Goal: Information Seeking & Learning: Compare options

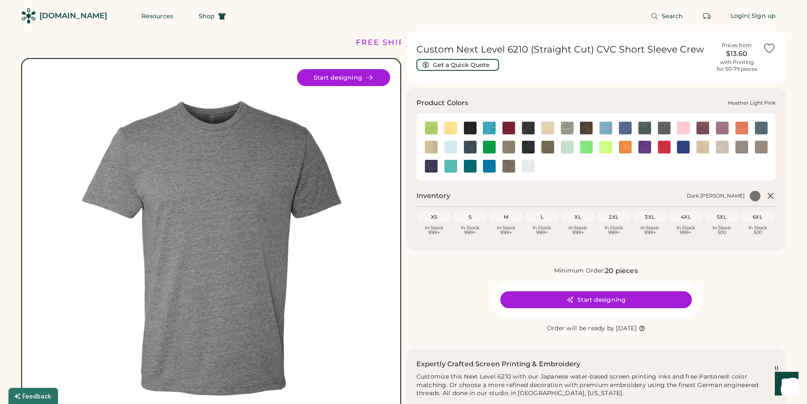
click at [685, 128] on img at bounding box center [683, 128] width 13 height 13
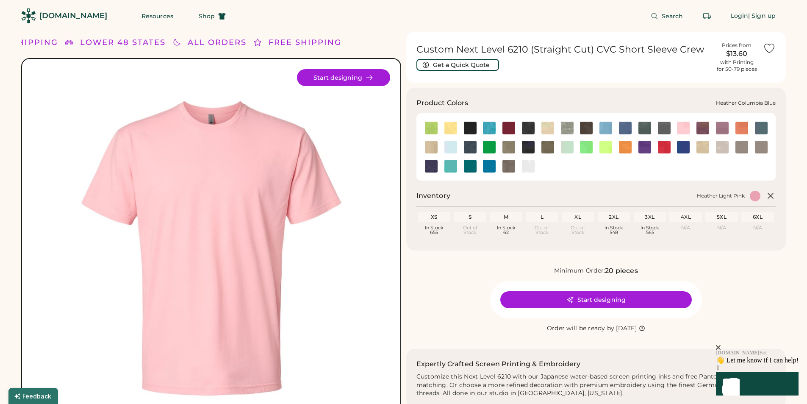
click at [612, 127] on img at bounding box center [606, 128] width 13 height 13
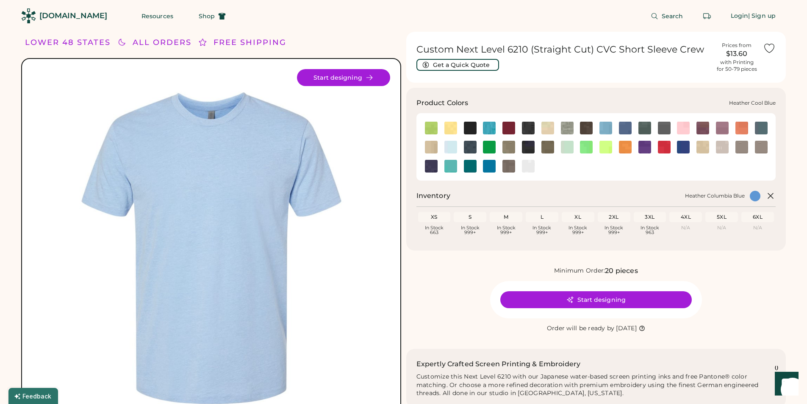
click at [627, 129] on img at bounding box center [625, 128] width 13 height 13
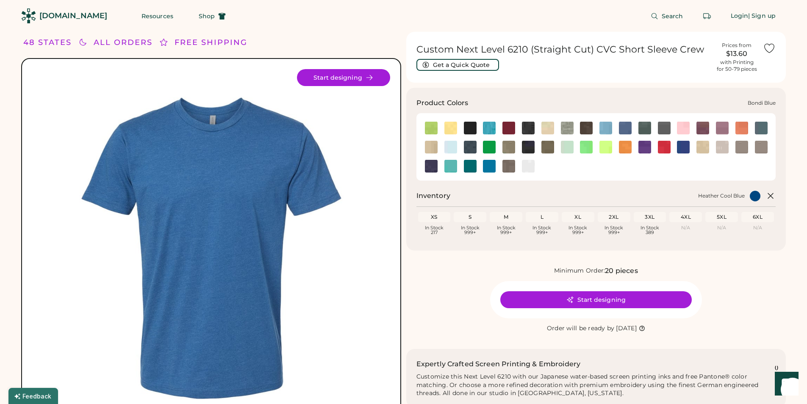
click at [490, 128] on img at bounding box center [489, 128] width 13 height 13
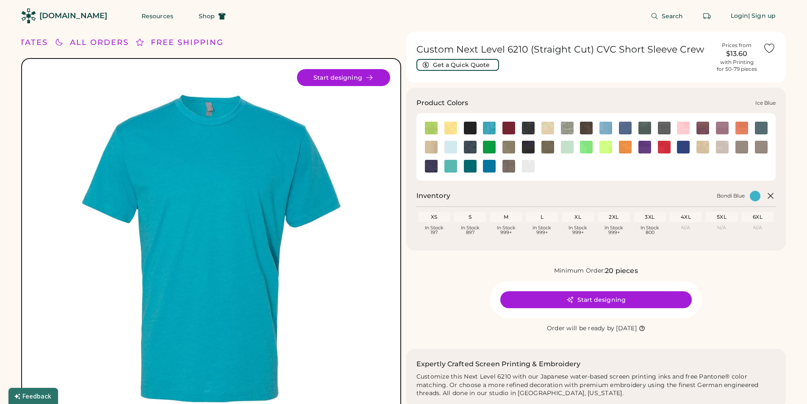
click at [450, 146] on img at bounding box center [451, 147] width 13 height 13
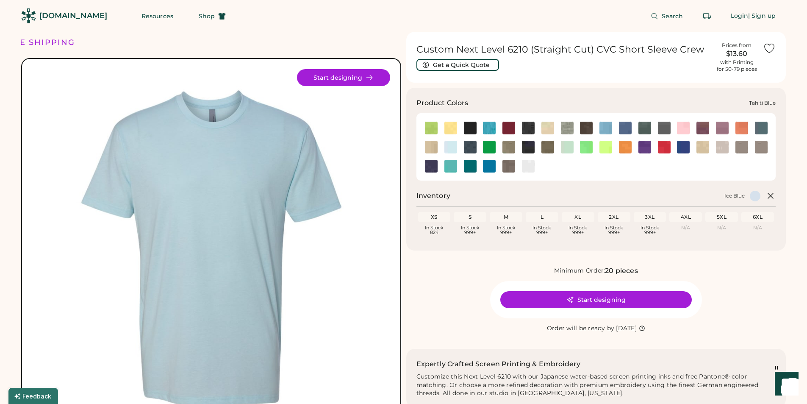
click at [456, 167] on img at bounding box center [451, 166] width 13 height 13
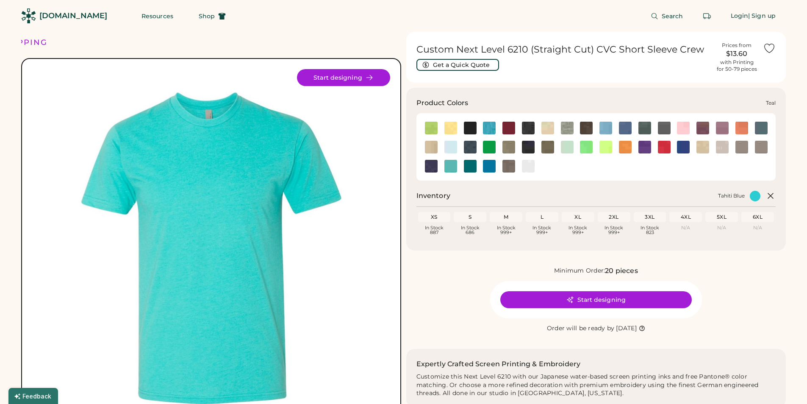
click at [476, 167] on img at bounding box center [470, 166] width 13 height 13
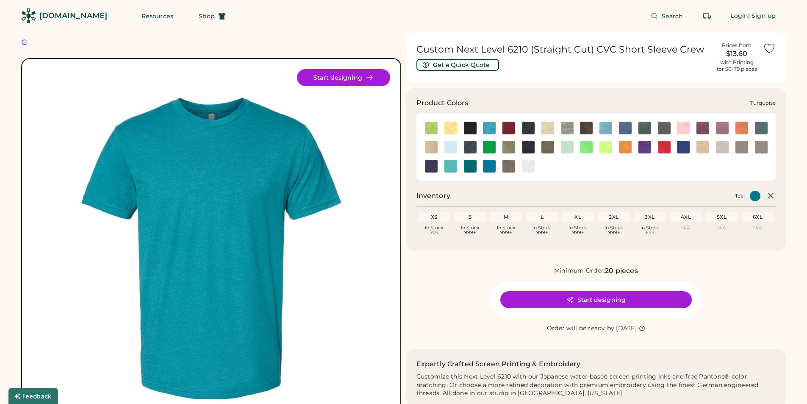
click at [488, 167] on img at bounding box center [489, 166] width 13 height 13
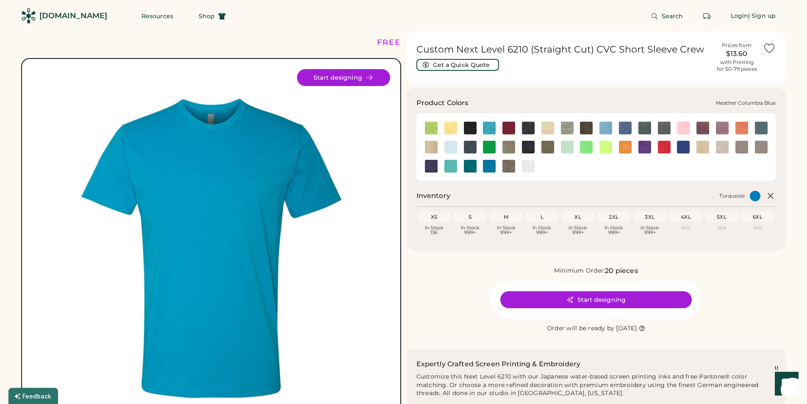
click at [608, 130] on img at bounding box center [606, 128] width 13 height 13
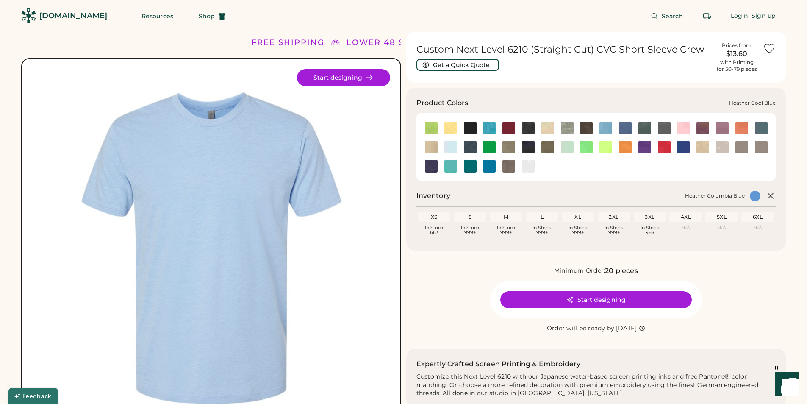
click at [630, 131] on img at bounding box center [625, 128] width 13 height 13
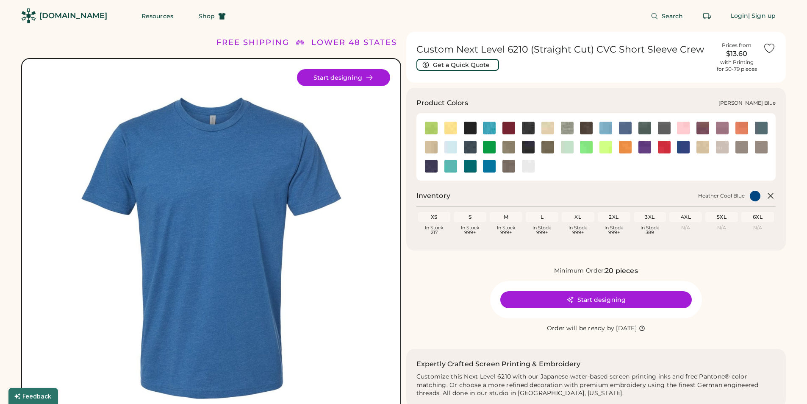
click at [761, 132] on img at bounding box center [761, 128] width 13 height 13
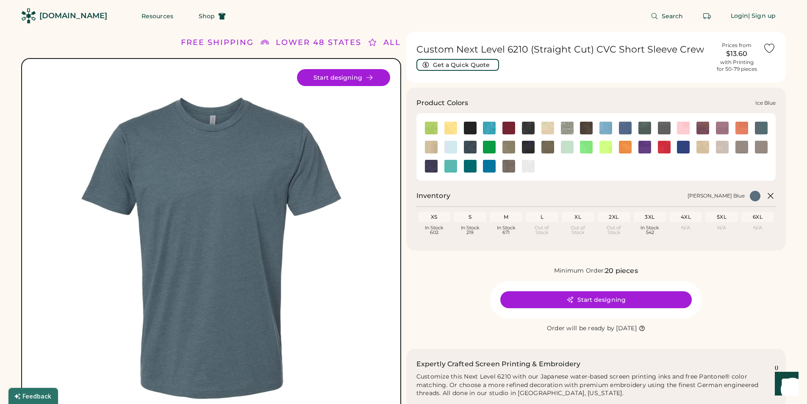
click at [446, 148] on img at bounding box center [451, 147] width 13 height 13
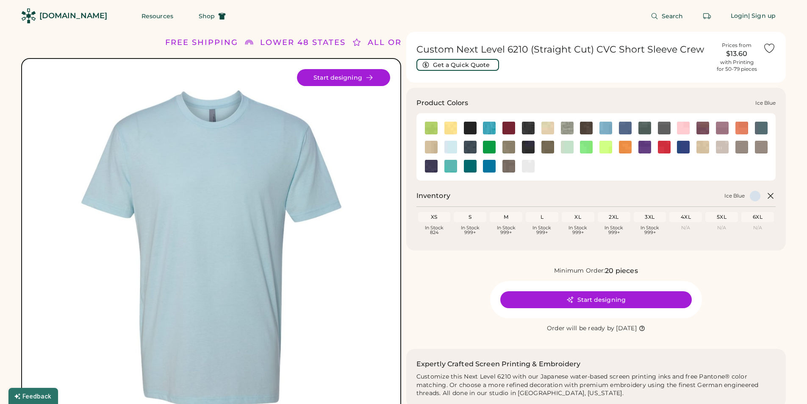
click at [490, 167] on img at bounding box center [489, 166] width 13 height 13
